Goal: Transaction & Acquisition: Subscribe to service/newsletter

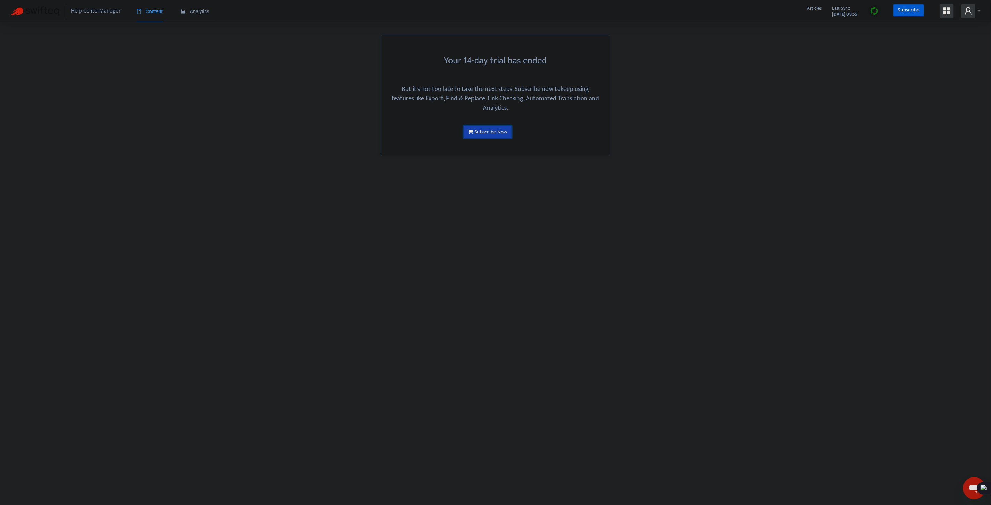
click at [499, 134] on link "Subscribe Now" at bounding box center [488, 132] width 48 height 13
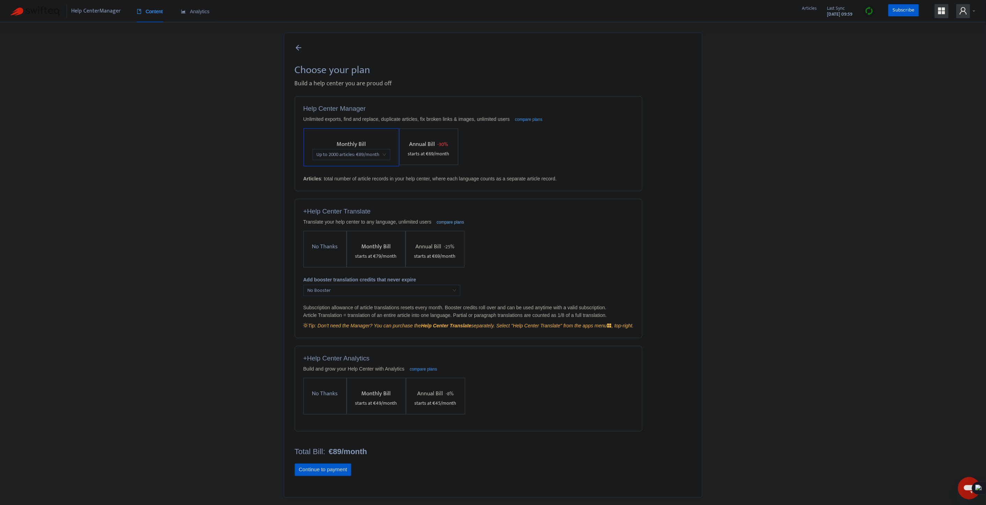
click at [344, 293] on span "No Booster" at bounding box center [381, 291] width 149 height 10
click at [382, 249] on span "Monthly Bill" at bounding box center [375, 247] width 29 height 10
click at [419, 256] on span "100 article translations (79c each) : € 79 /month" at bounding box center [409, 257] width 99 height 10
click at [379, 271] on div "100 article translations (79c each) : € 79 /month" at bounding box center [421, 272] width 121 height 8
click at [336, 293] on span "No Booster" at bounding box center [381, 292] width 149 height 10
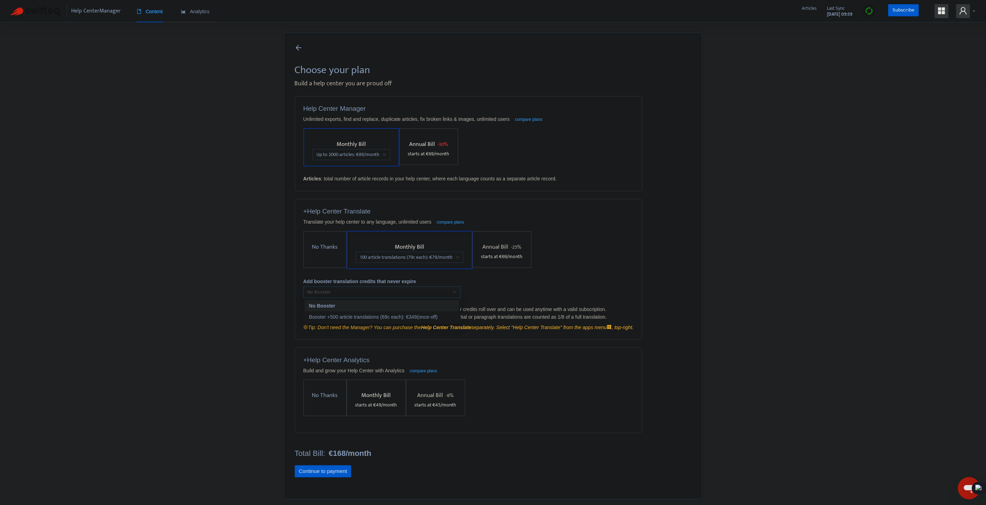
click at [336, 293] on span "No Booster" at bounding box center [381, 292] width 149 height 10
click at [586, 290] on div "+ Help Center Translate Translate your help center to any language, unlimited u…" at bounding box center [468, 269] width 347 height 140
click at [379, 259] on span "100 article translations (79c each) : € 79 /month" at bounding box center [409, 257] width 99 height 10
click at [383, 286] on div "500 article translations (49c each) : € 249 /month" at bounding box center [421, 283] width 121 height 8
click at [397, 259] on span "500 article translations (49c each) : € 249 /month" at bounding box center [411, 257] width 102 height 10
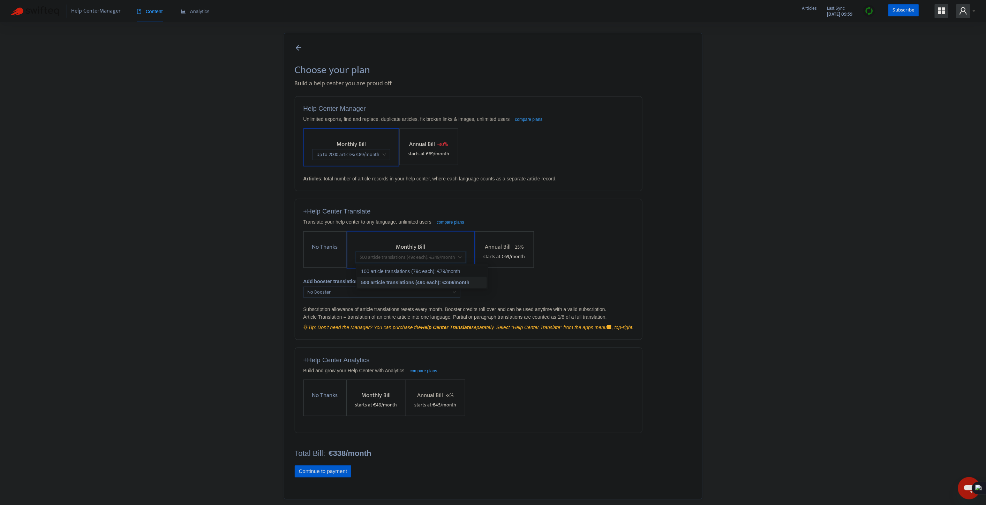
click at [414, 271] on div "100 article translations (79c each) : € 79 /month" at bounding box center [421, 272] width 121 height 8
click at [619, 278] on div "Add booster translation credits that never expire" at bounding box center [468, 282] width 330 height 8
click at [693, 255] on div "Choose your plan Build a help center you are proud off Help Center Manager Unli…" at bounding box center [493, 266] width 418 height 467
click at [319, 268] on label "No Thanks" at bounding box center [324, 249] width 43 height 37
click at [332, 402] on label "No Thanks" at bounding box center [324, 397] width 43 height 37
